Goal: Information Seeking & Learning: Learn about a topic

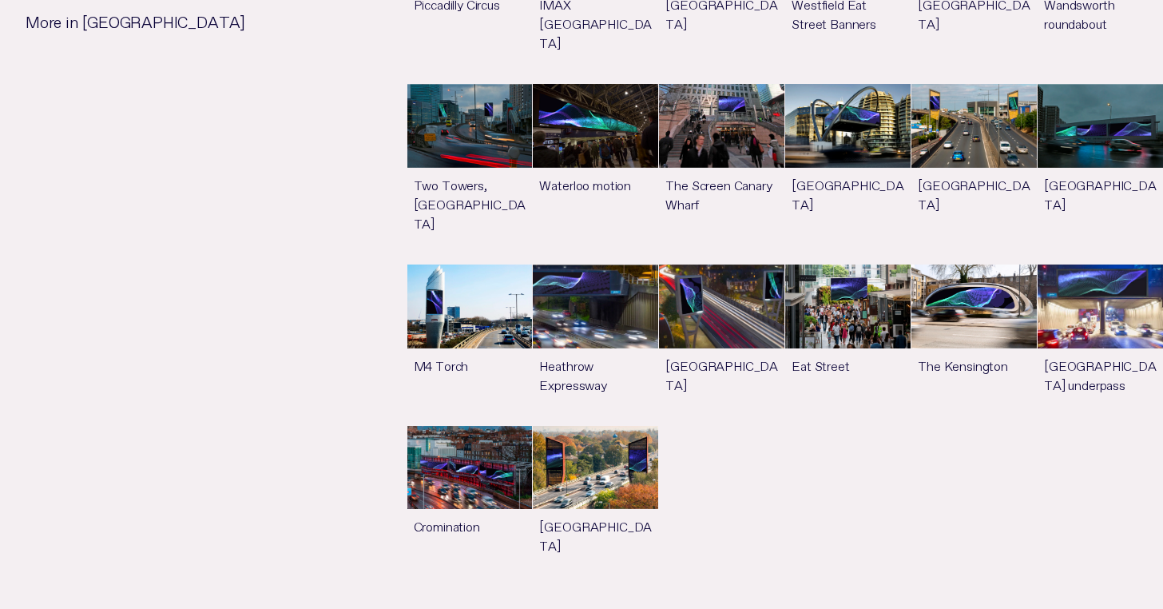
scroll to position [1688, 0]
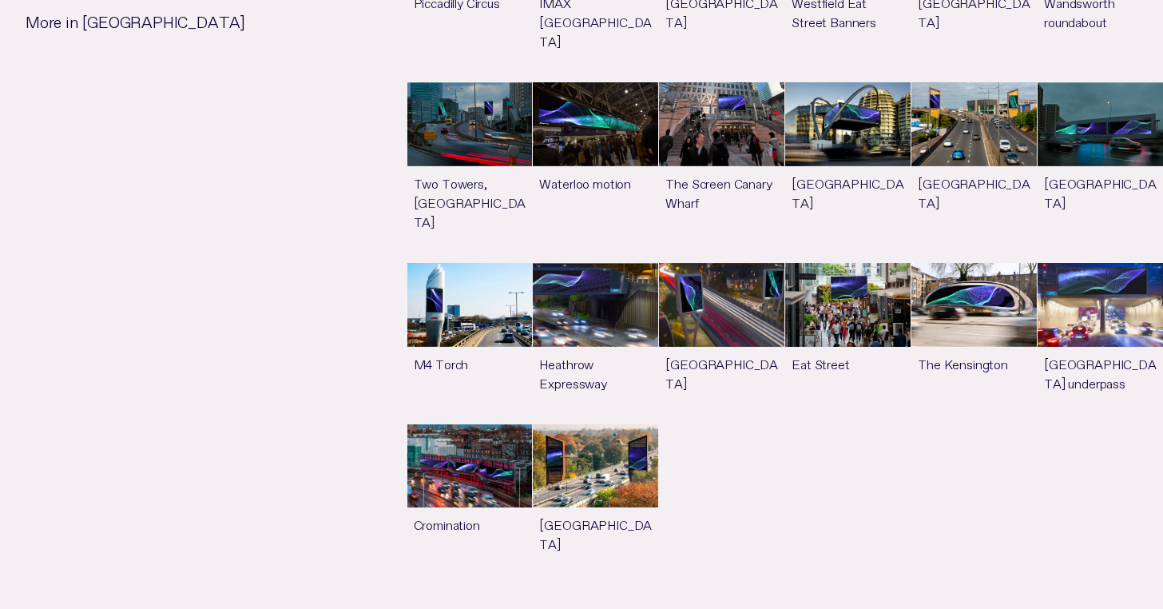
click at [464, 439] on link "See more" at bounding box center [469, 504] width 125 height 161
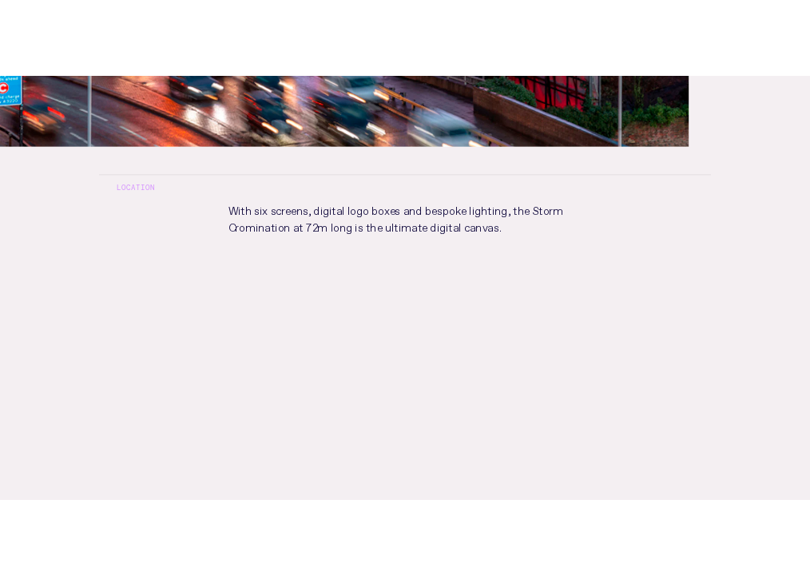
scroll to position [784, 0]
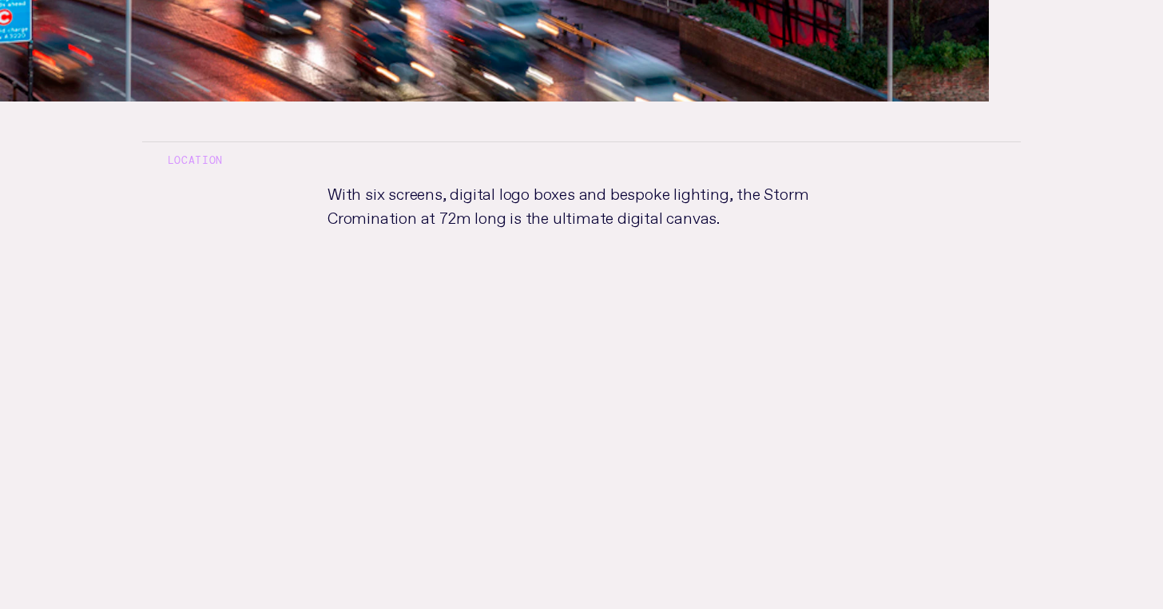
click at [336, 195] on p "With six screens, digital logo boxes and bespoke lighting, the Storm Crominatio…" at bounding box center [581, 256] width 559 height 152
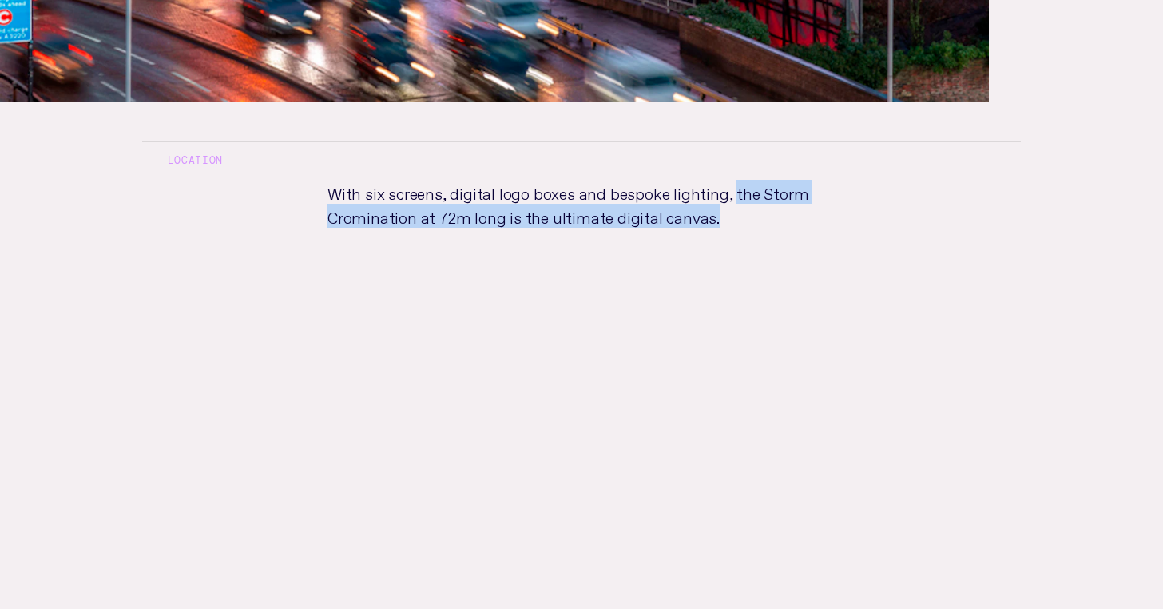
drag, startPoint x: 726, startPoint y: 192, endPoint x: 709, endPoint y: 222, distance: 35.1
click at [709, 222] on p "With six screens, digital logo boxes and bespoke lighting, the Storm Crominatio…" at bounding box center [581, 256] width 559 height 152
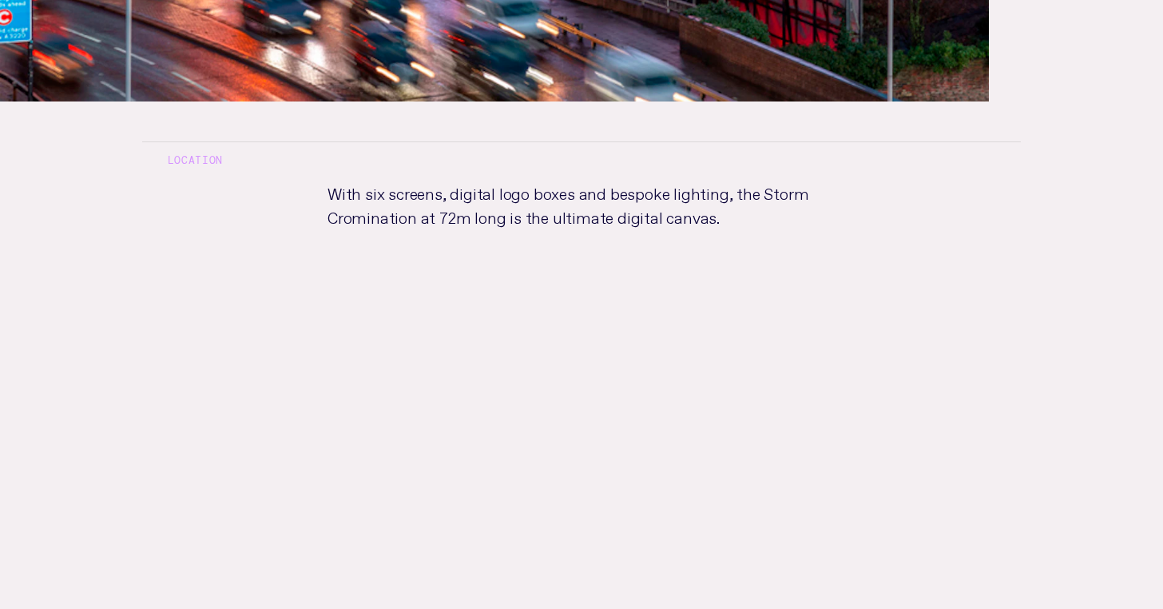
click at [721, 222] on p "With six screens, digital logo boxes and bespoke lighting, the Storm Crominatio…" at bounding box center [581, 256] width 559 height 152
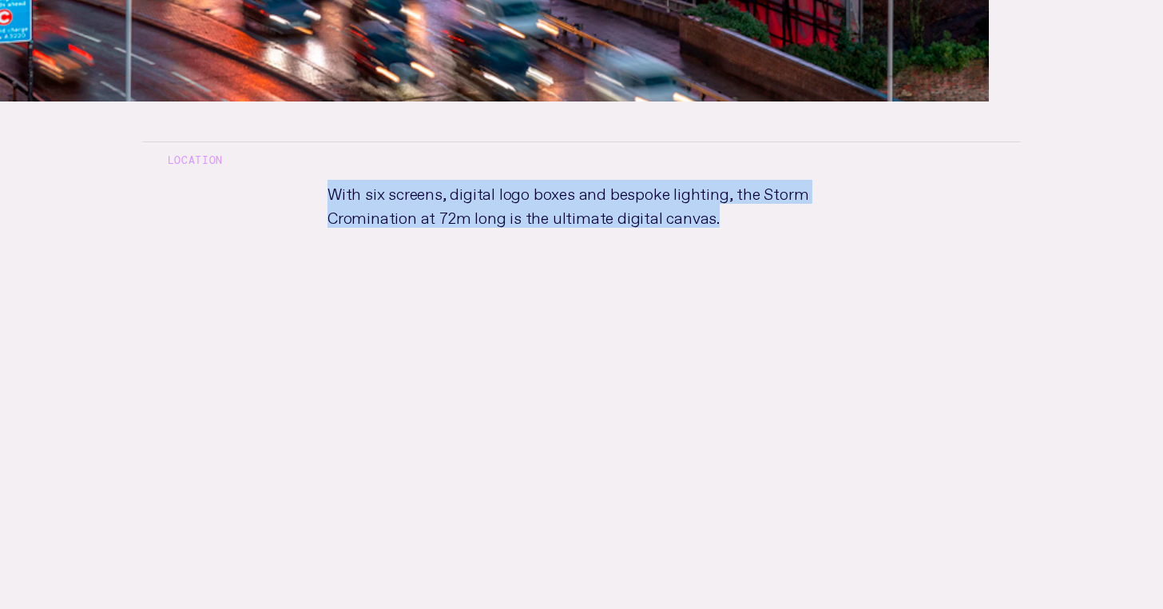
drag, startPoint x: 709, startPoint y: 220, endPoint x: 325, endPoint y: 192, distance: 385.3
click at [324, 192] on p "With six screens, digital logo boxes and bespoke lighting, the Storm Crominatio…" at bounding box center [581, 256] width 559 height 152
copy p "With six screens, digital logo boxes and bespoke lighting, the Storm Crominatio…"
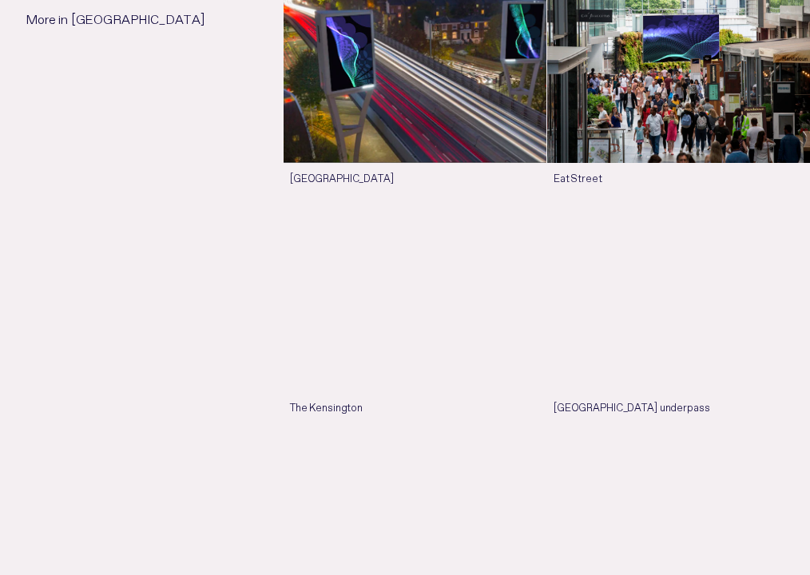
scroll to position [2663, 0]
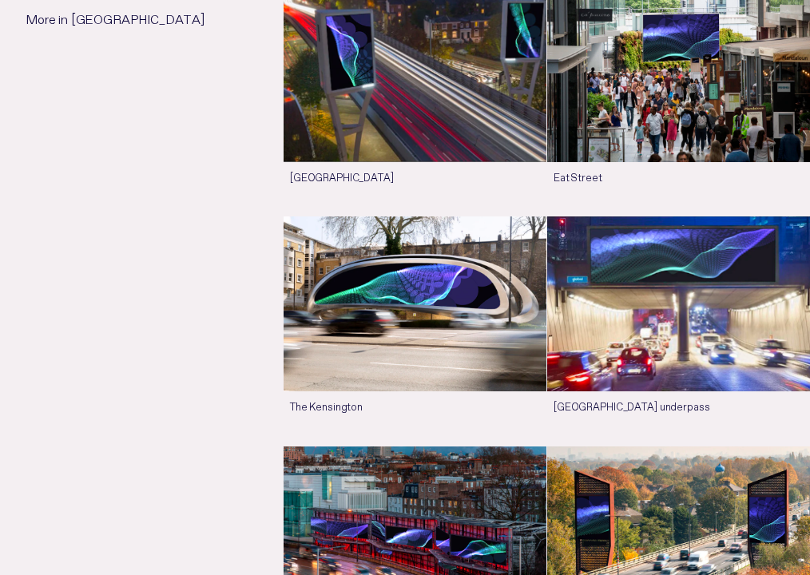
click at [415, 169] on link "See more" at bounding box center [415, 100] width 263 height 229
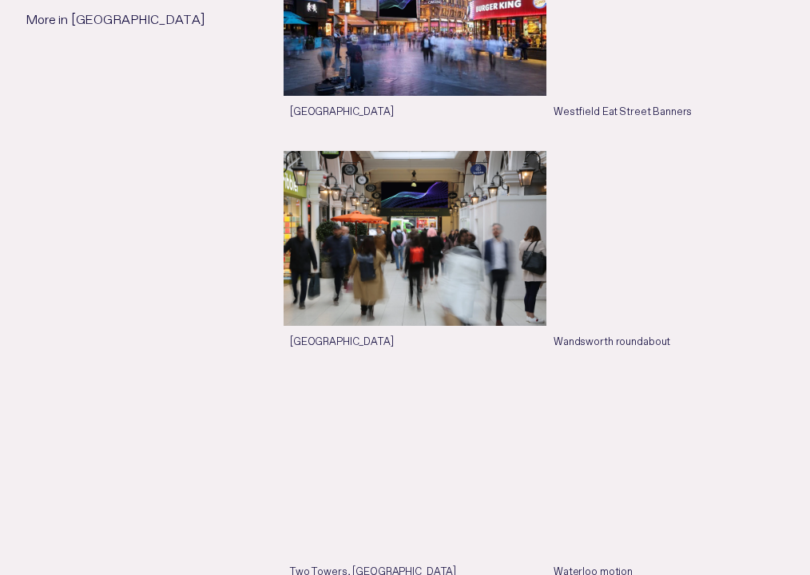
scroll to position [1556, 0]
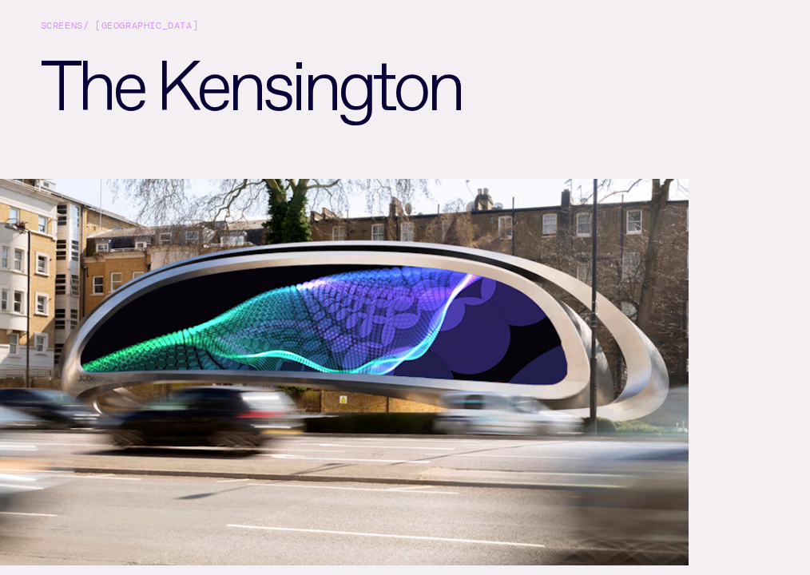
scroll to position [121, 0]
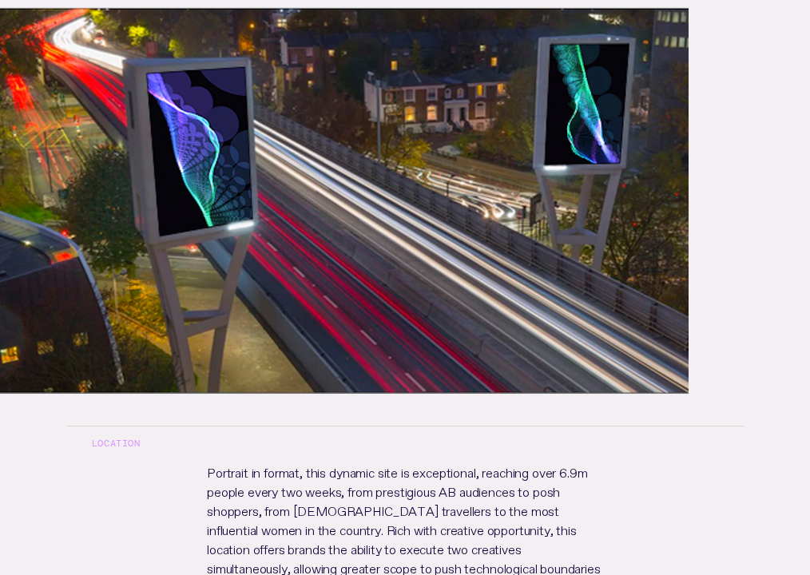
scroll to position [292, 0]
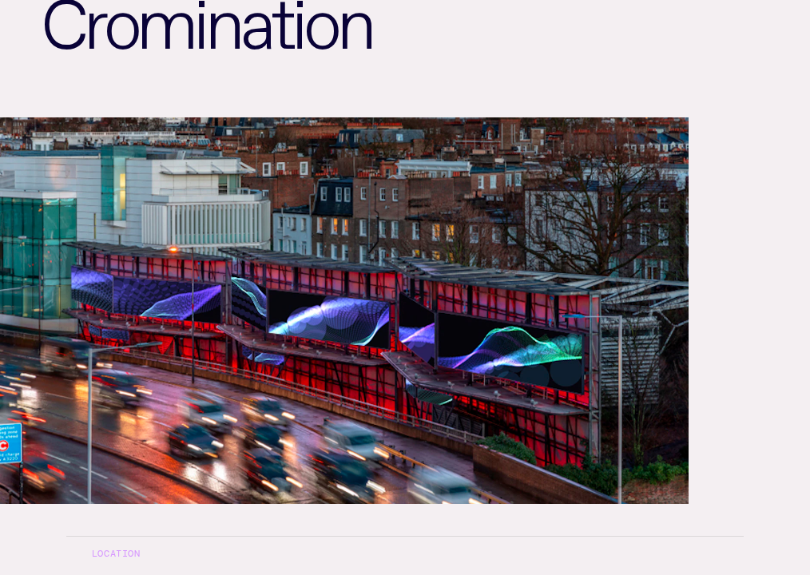
scroll to position [184, 0]
